Goal: Book appointment/travel/reservation

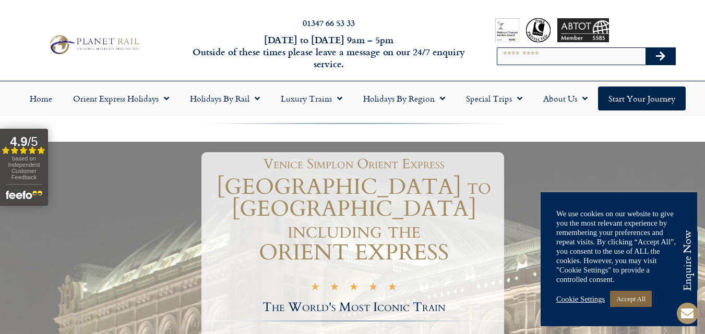
click at [634, 299] on link "Accept All" at bounding box center [631, 299] width 42 height 16
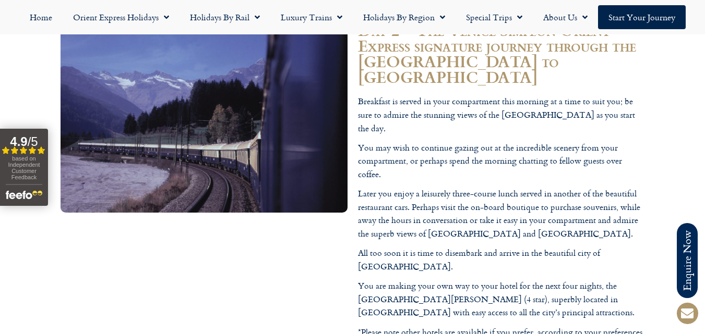
scroll to position [1807, 0]
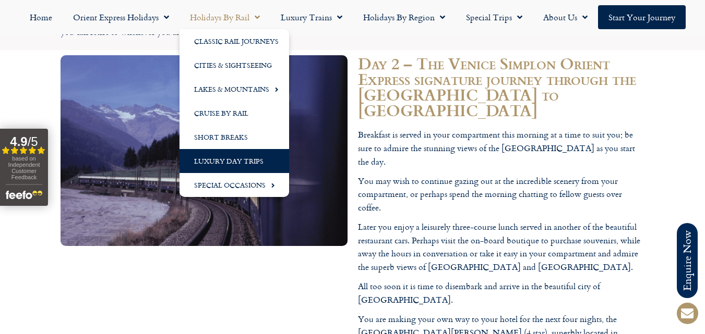
click at [223, 158] on link "Luxury Day Trips" at bounding box center [234, 161] width 110 height 24
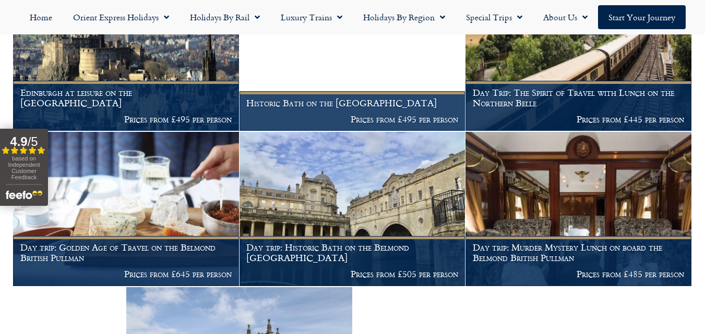
scroll to position [930, 0]
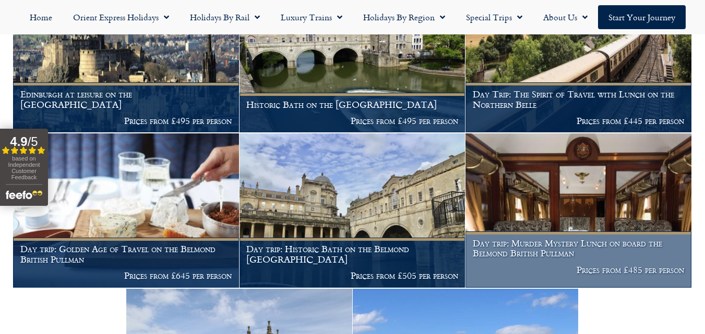
click at [534, 245] on h1 "Day trip: Murder Mystery Lunch on board the Belmond British Pullman" at bounding box center [579, 248] width 212 height 20
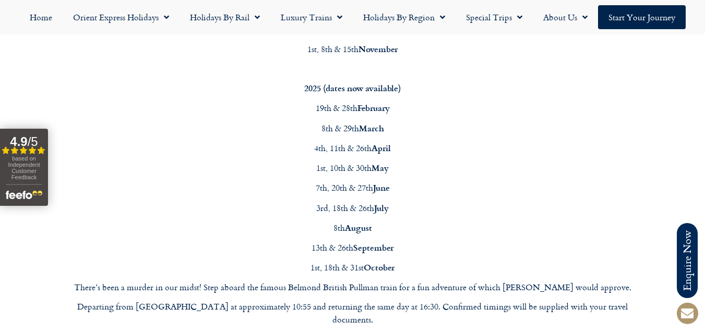
scroll to position [990, 0]
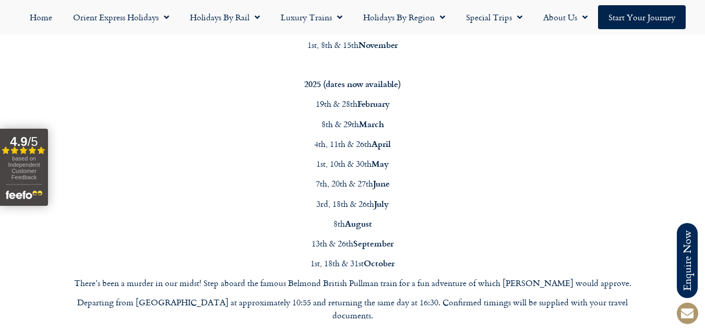
drag, startPoint x: 709, startPoint y: 17, endPoint x: 712, endPoint y: 151, distance: 133.6
